Goal: Register for event/course

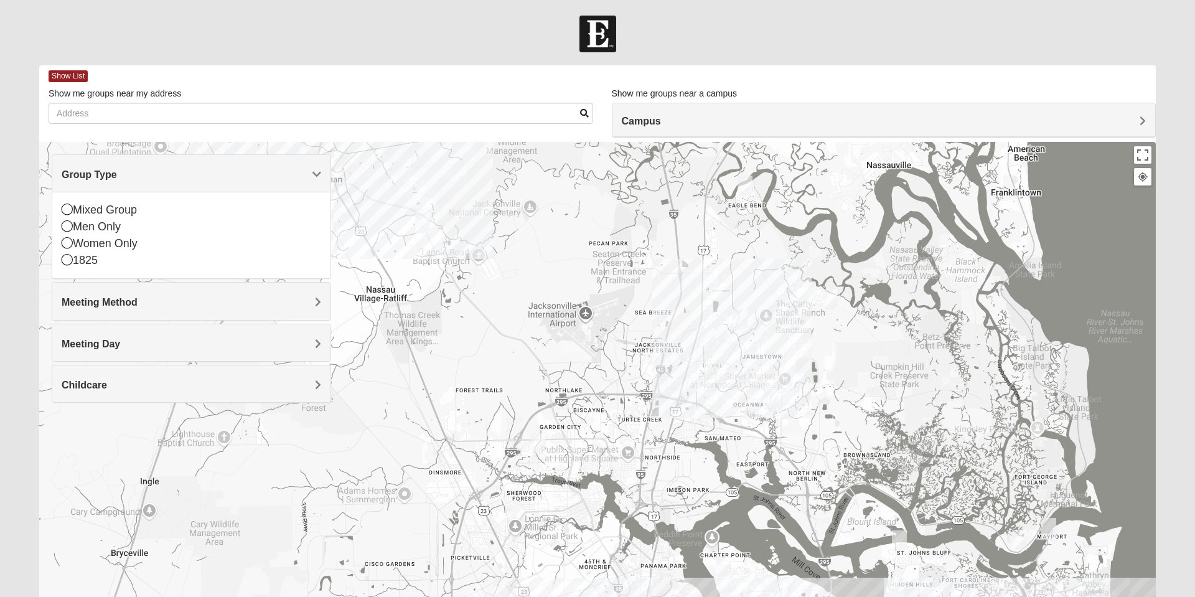
click at [111, 205] on div "Mixed Group" at bounding box center [192, 210] width 260 height 17
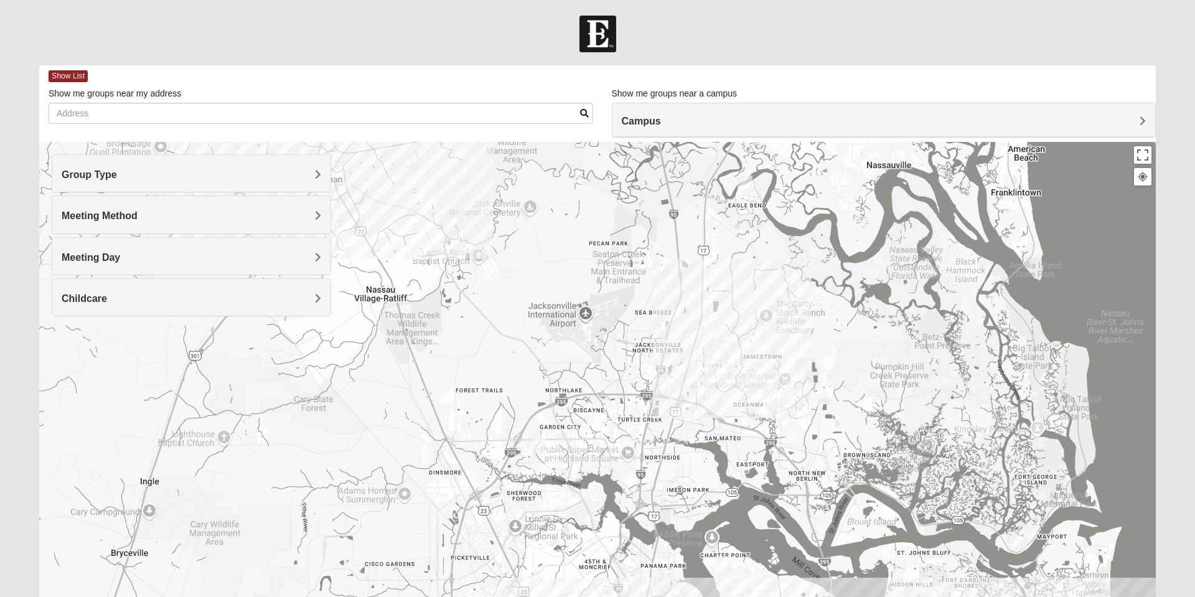
click at [209, 252] on h4 "Meeting Day" at bounding box center [192, 257] width 260 height 12
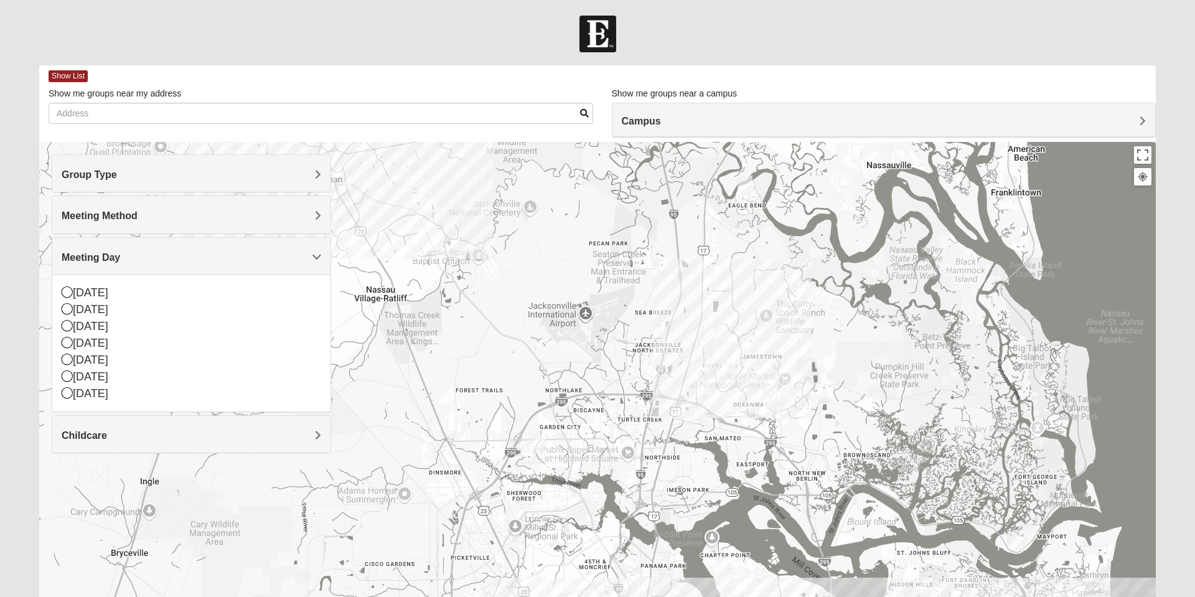
click at [96, 373] on div "[DATE]" at bounding box center [192, 376] width 260 height 17
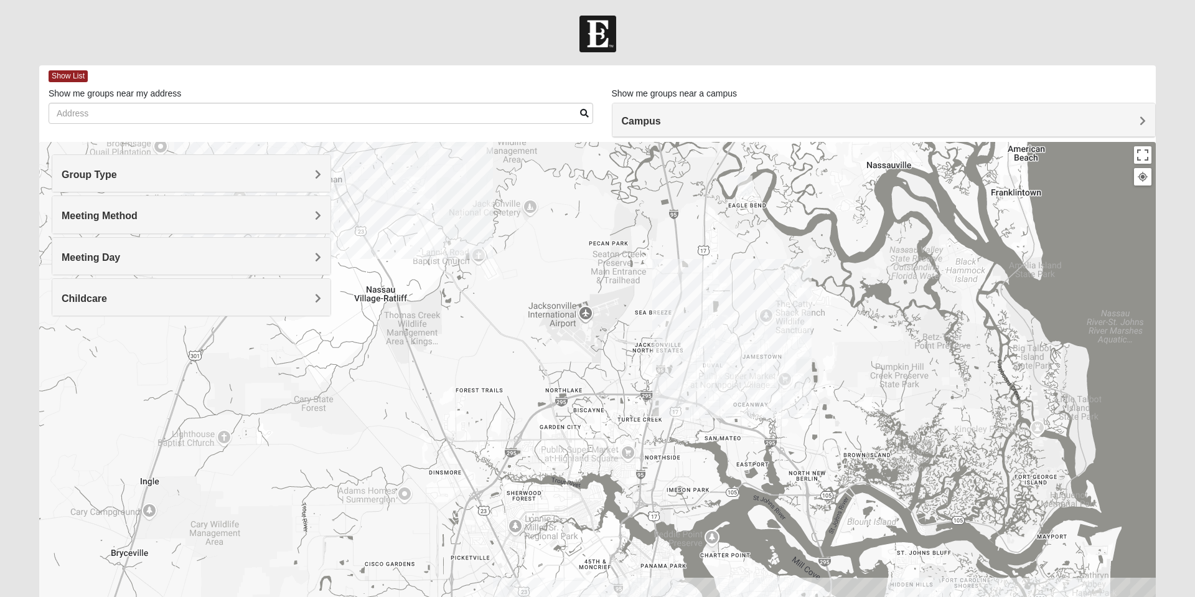
click at [705, 335] on img "On Campus Mixed Martins 32218" at bounding box center [707, 338] width 25 height 30
click at [635, 305] on span "Learn More" at bounding box center [630, 310] width 52 height 13
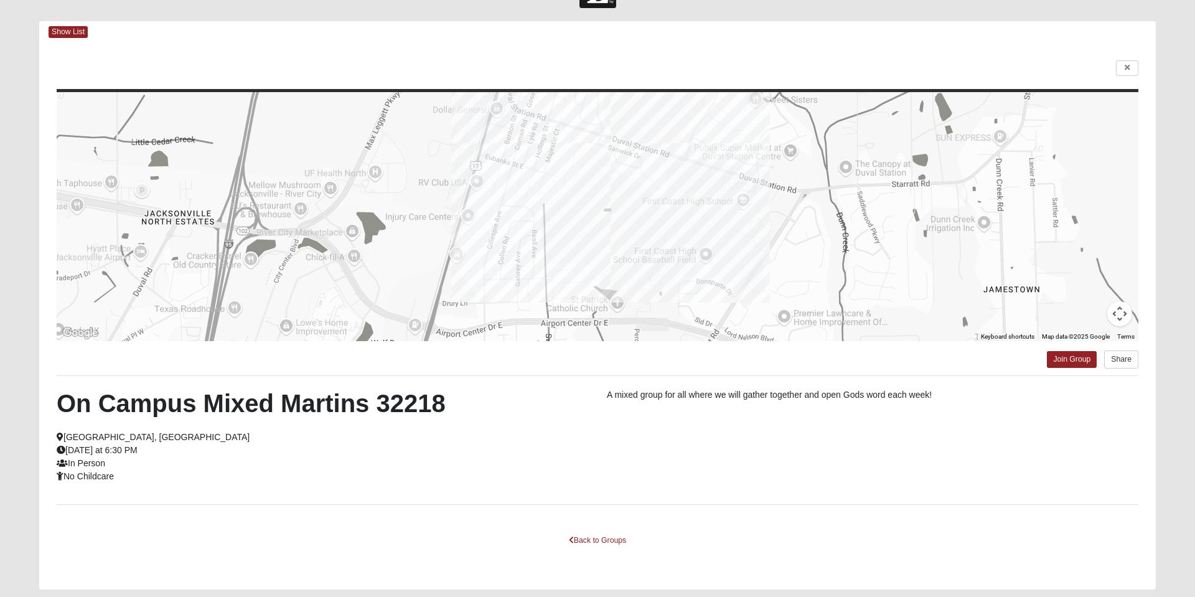
scroll to position [45, 0]
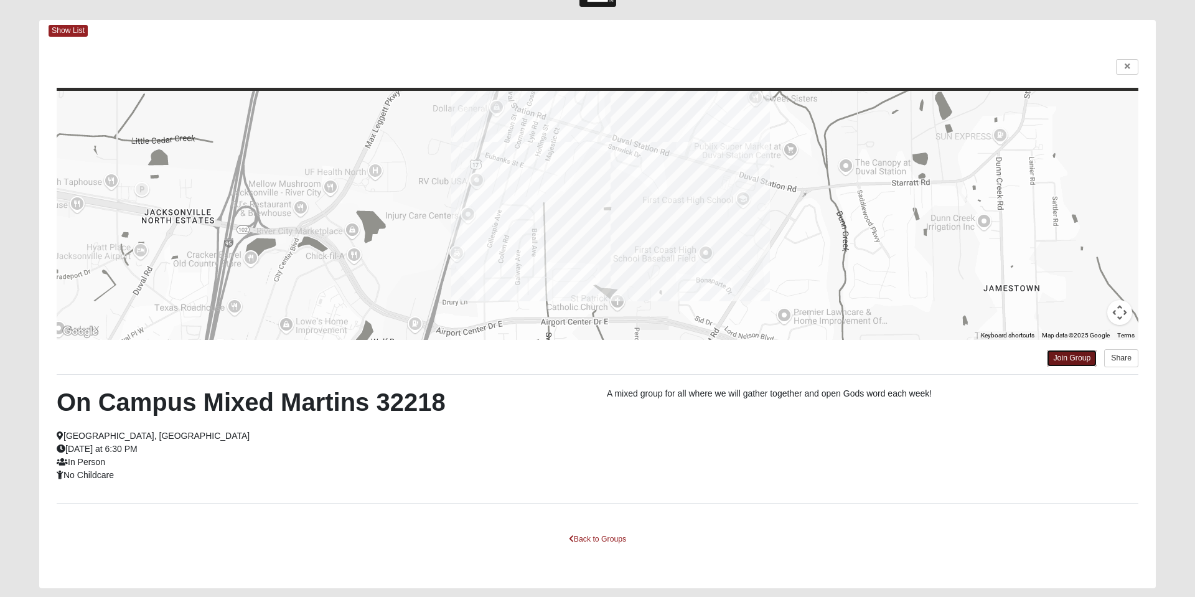
click at [1065, 360] on link "Join Group" at bounding box center [1072, 358] width 50 height 17
